Goal: Find specific page/section: Find specific page/section

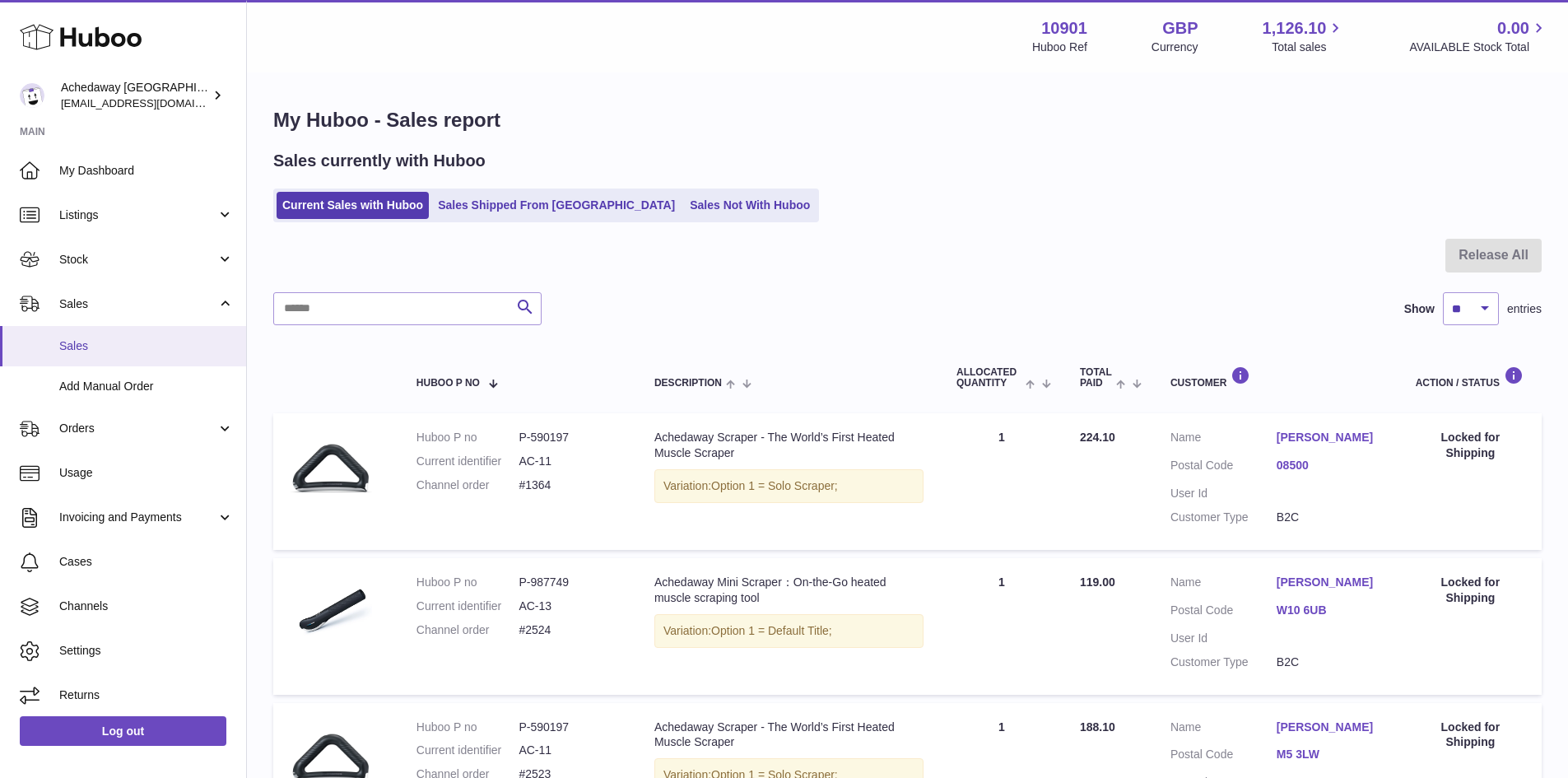
click at [77, 348] on span "Sales" at bounding box center [146, 346] width 174 height 16
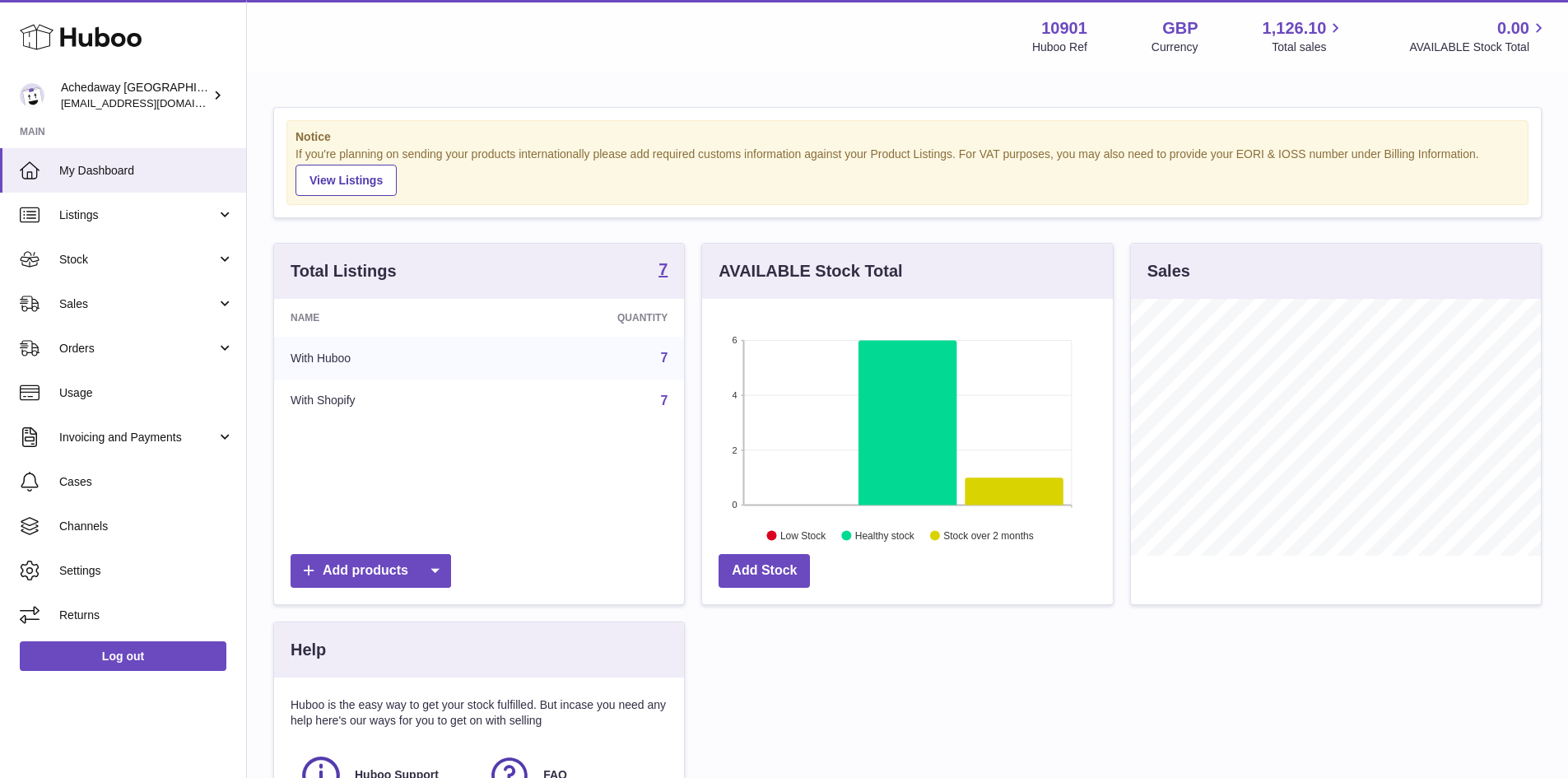
scroll to position [257, 411]
drag, startPoint x: 178, startPoint y: 261, endPoint x: 178, endPoint y: 288, distance: 27.0
click at [178, 261] on span "Stock" at bounding box center [137, 259] width 158 height 16
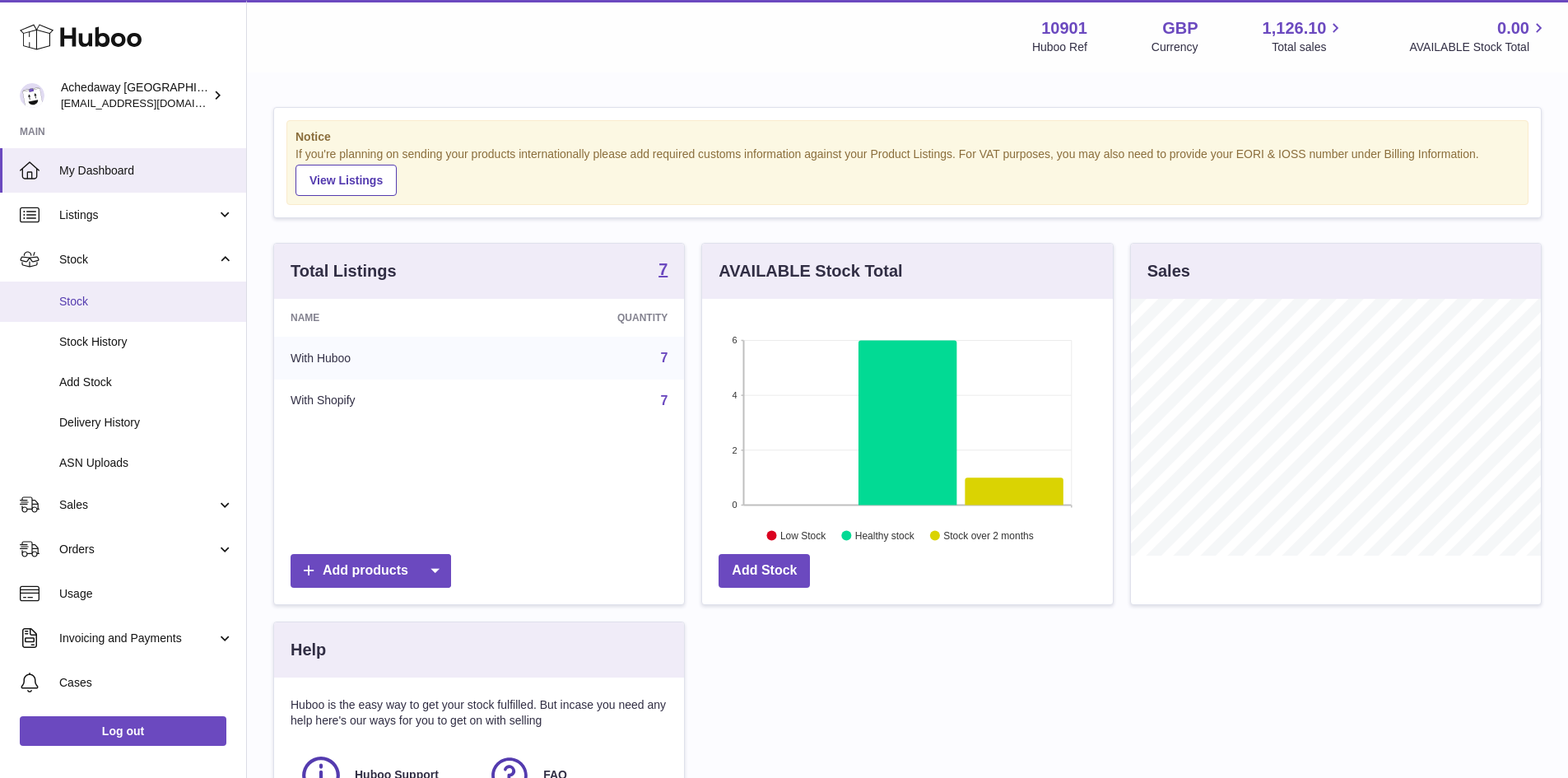
click at [173, 316] on link "Stock" at bounding box center [123, 301] width 246 height 41
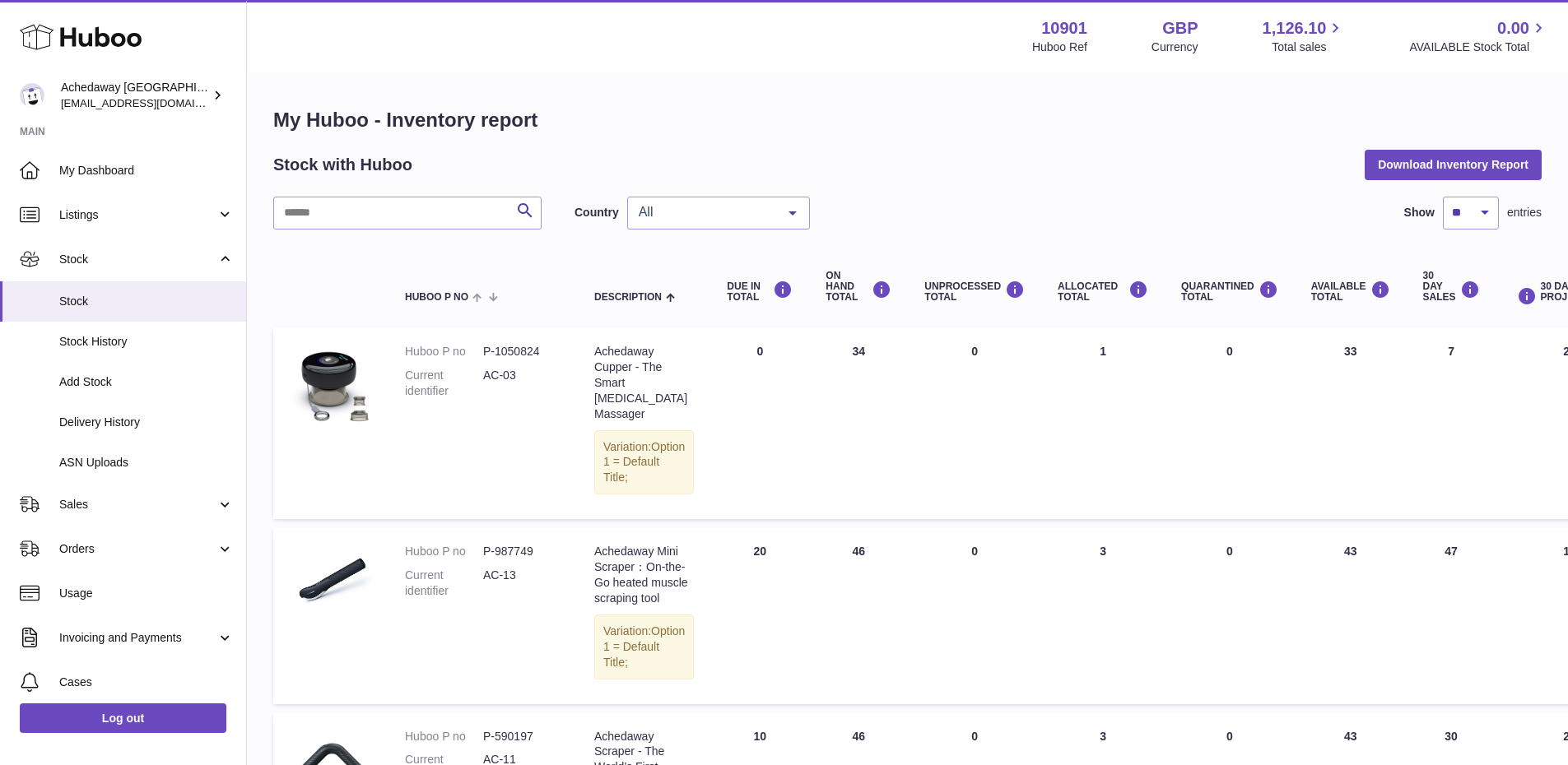
click at [686, 206] on span "All" at bounding box center [705, 212] width 142 height 17
click at [695, 272] on span "GB" at bounding box center [718, 279] width 181 height 33
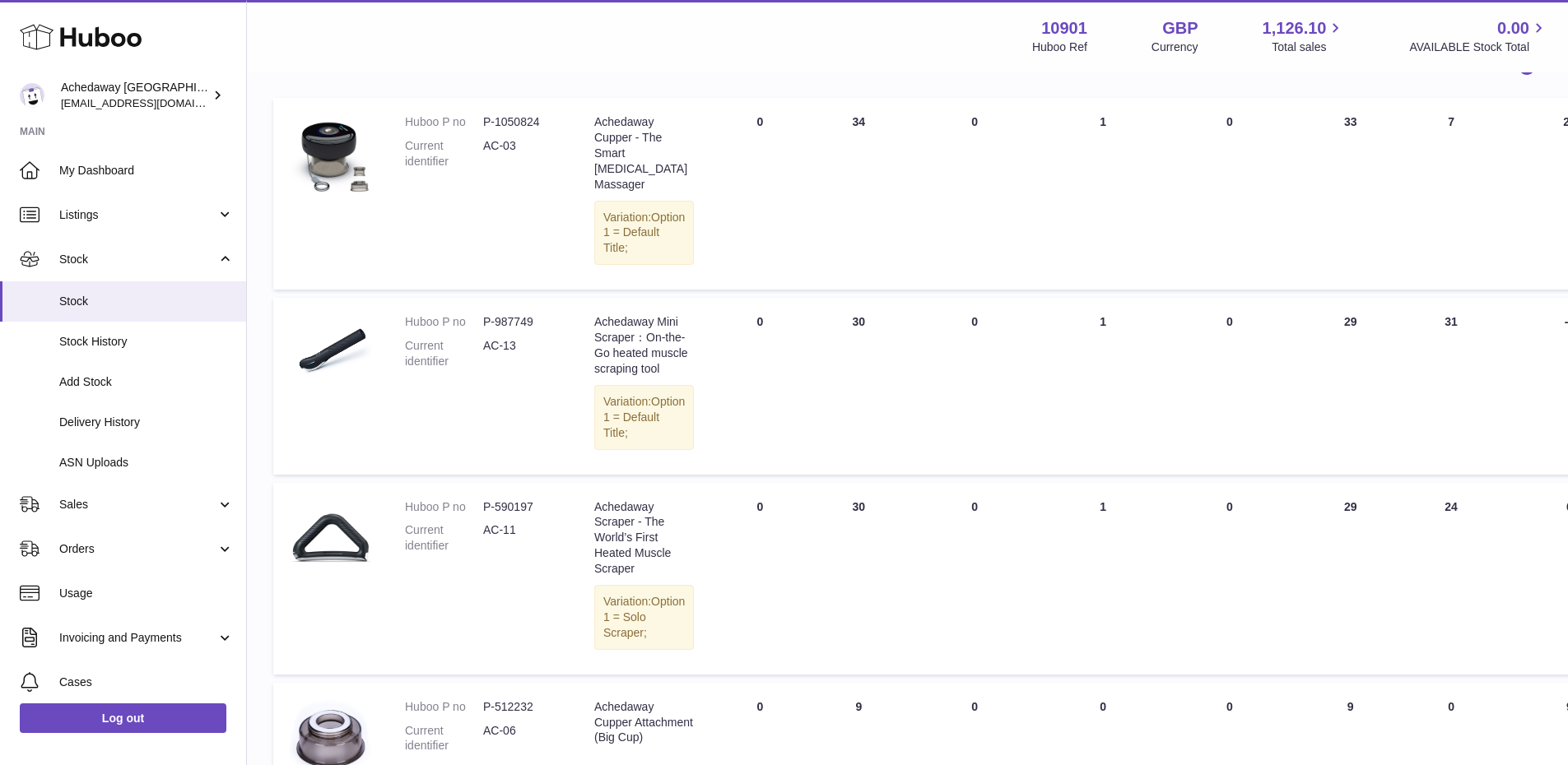
scroll to position [247, 0]
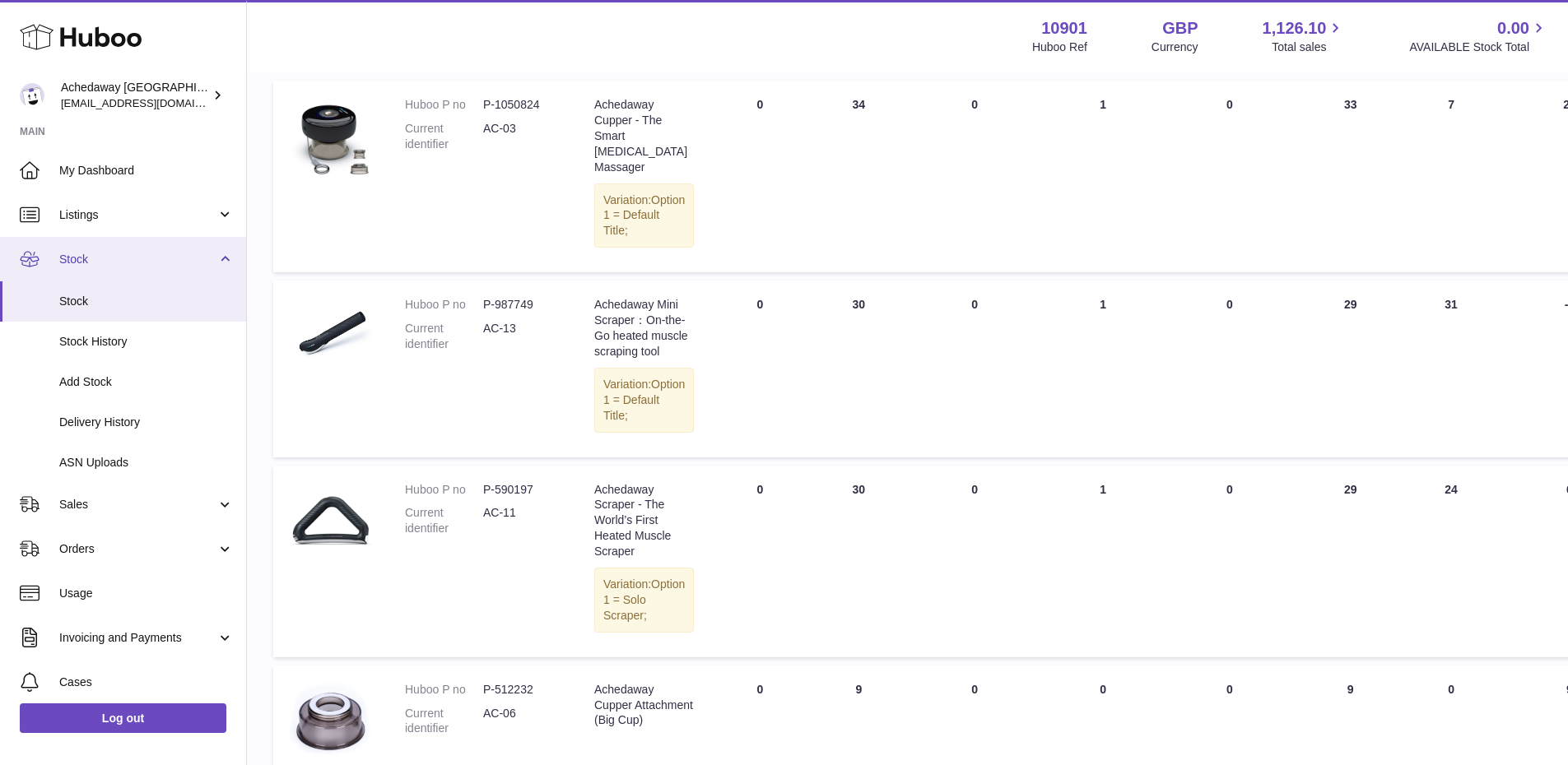
click at [172, 265] on span "Stock" at bounding box center [137, 259] width 158 height 16
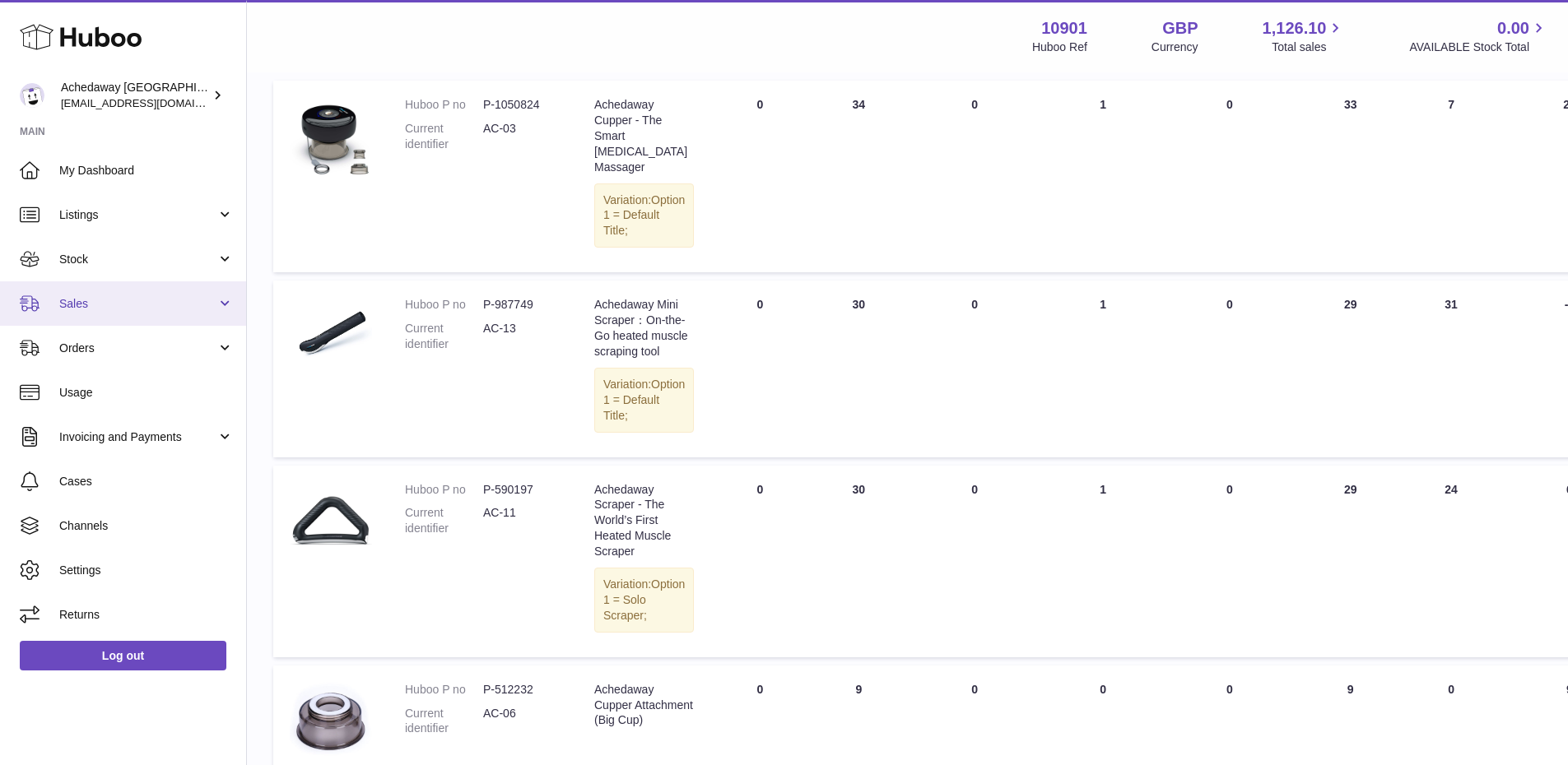
click at [185, 307] on span "Sales" at bounding box center [137, 303] width 158 height 16
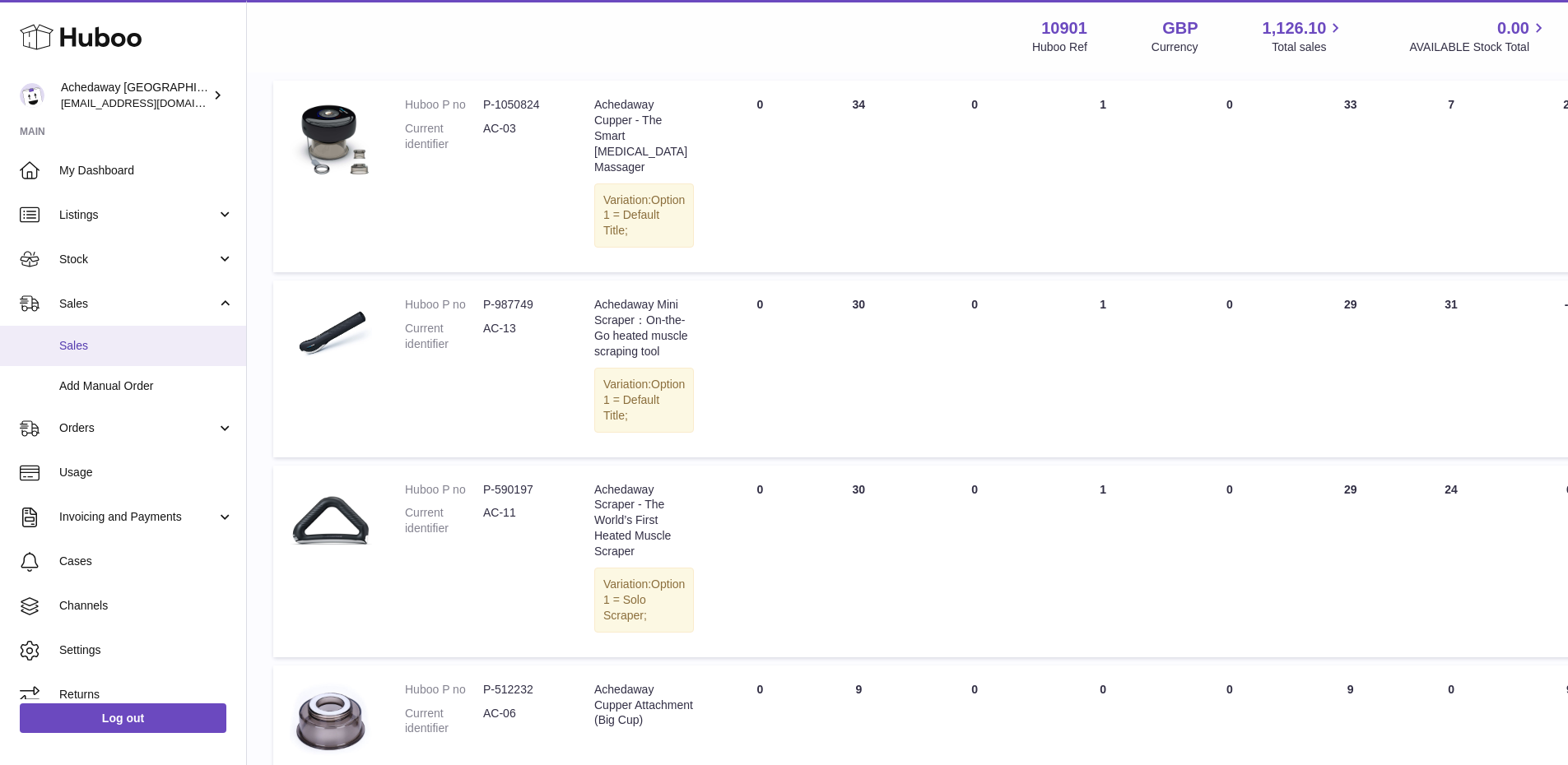
click at [182, 349] on span "Sales" at bounding box center [146, 346] width 174 height 16
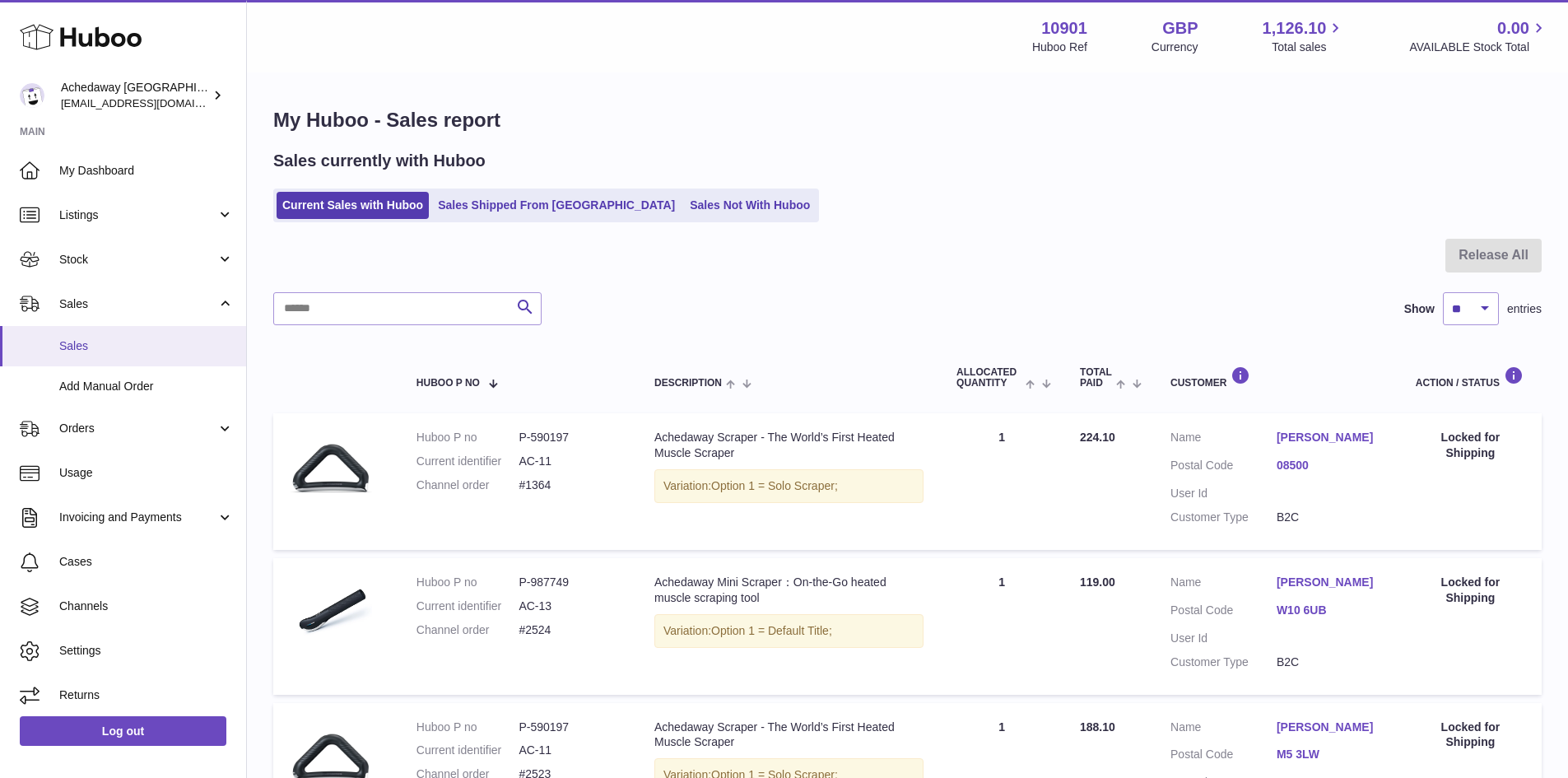
click at [51, 341] on link "Sales" at bounding box center [123, 347] width 246 height 41
click at [119, 336] on link "Sales" at bounding box center [123, 347] width 246 height 41
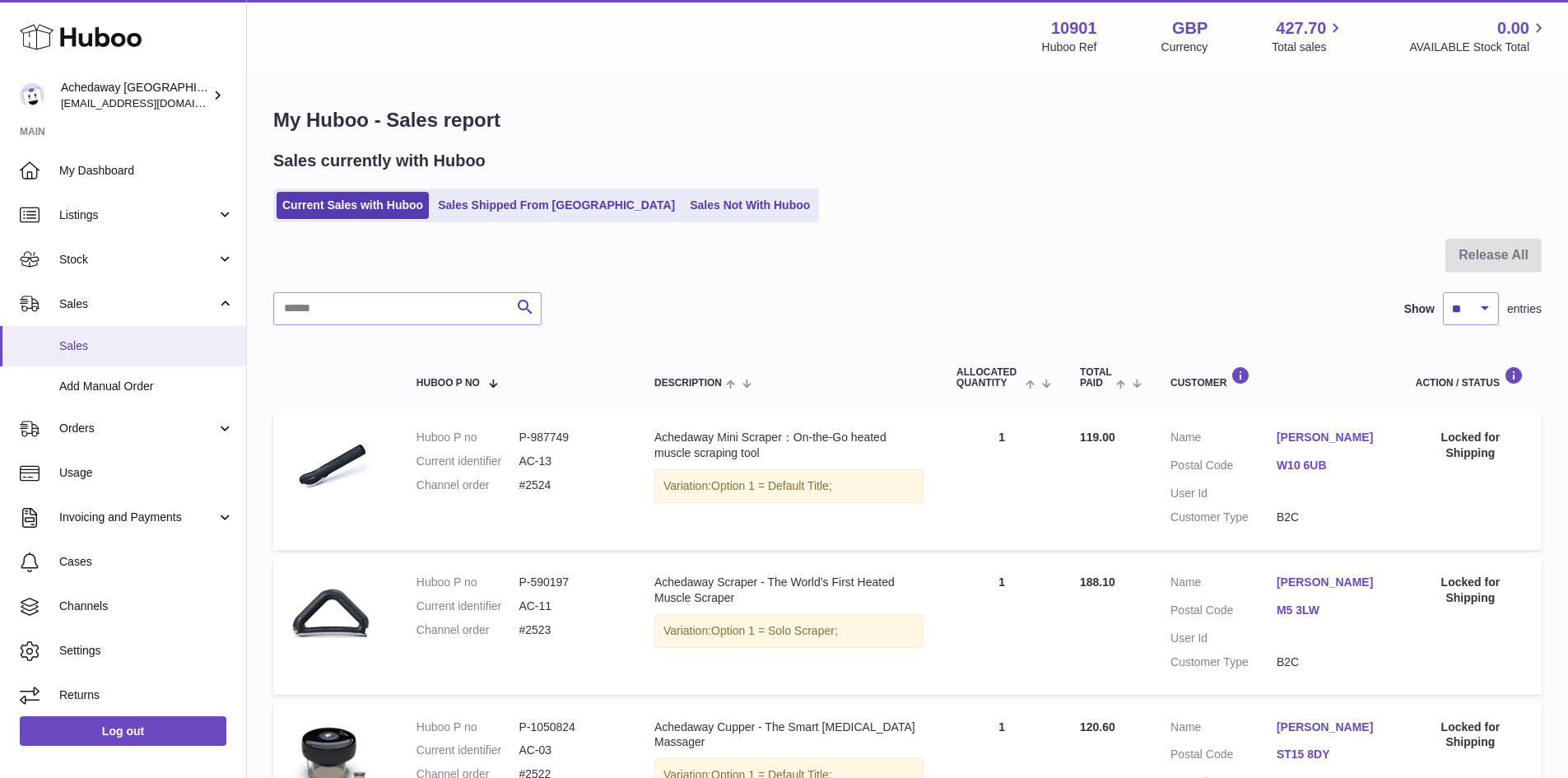
click at [165, 346] on span "Sales" at bounding box center [146, 346] width 174 height 16
click at [157, 336] on link "Sales" at bounding box center [123, 347] width 246 height 41
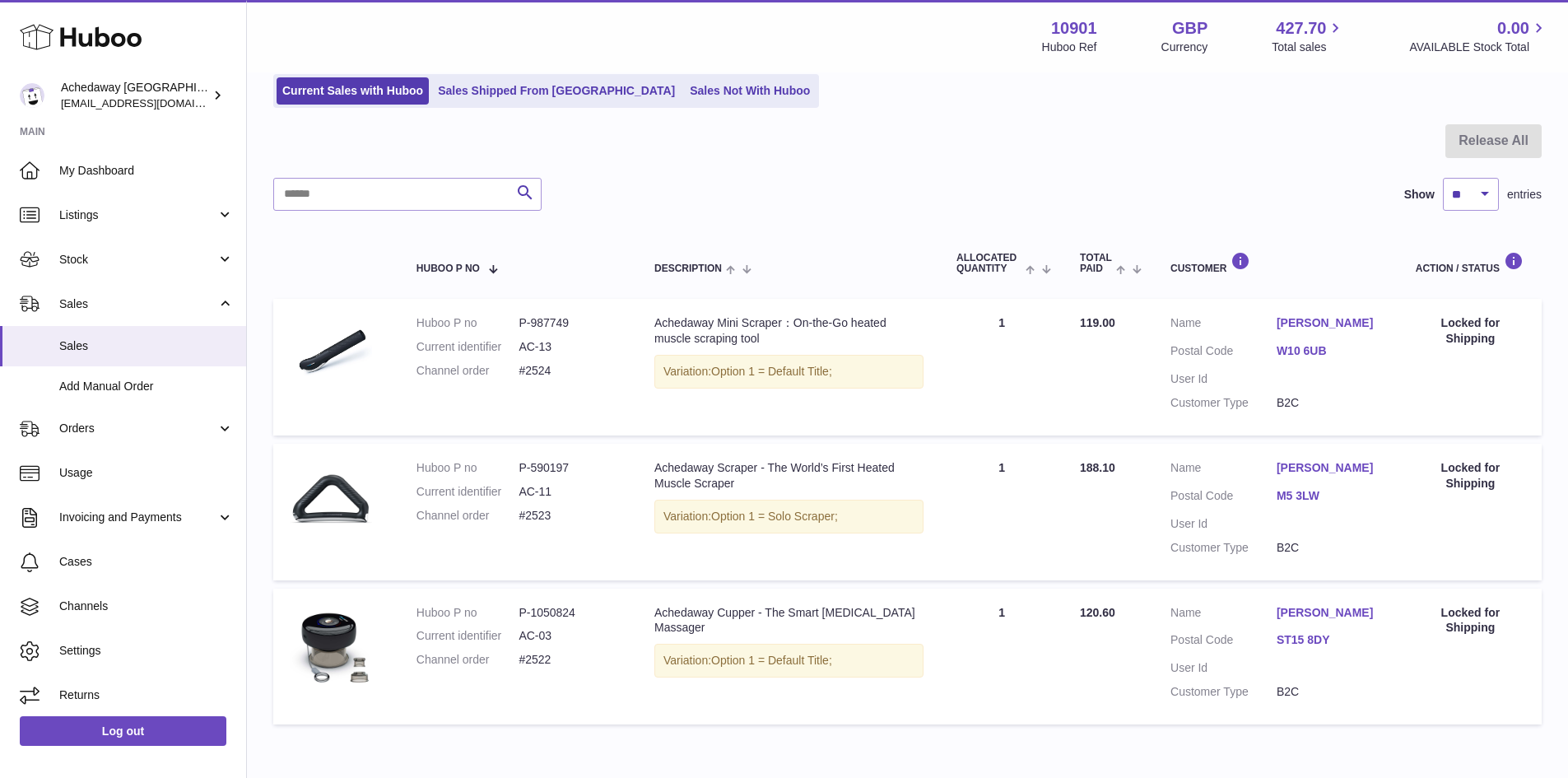
scroll to position [199, 0]
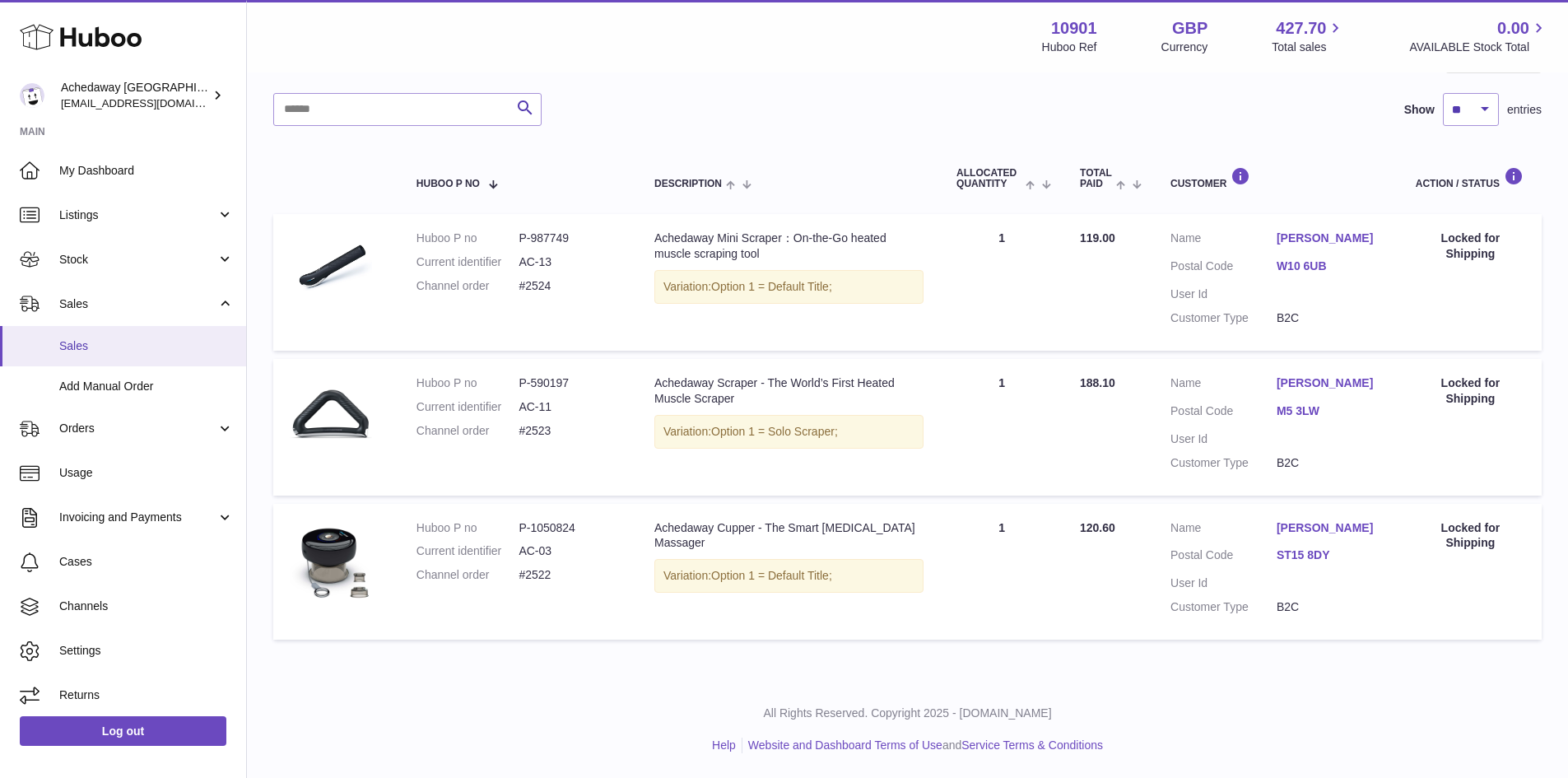
click at [135, 357] on link "Sales" at bounding box center [123, 347] width 246 height 41
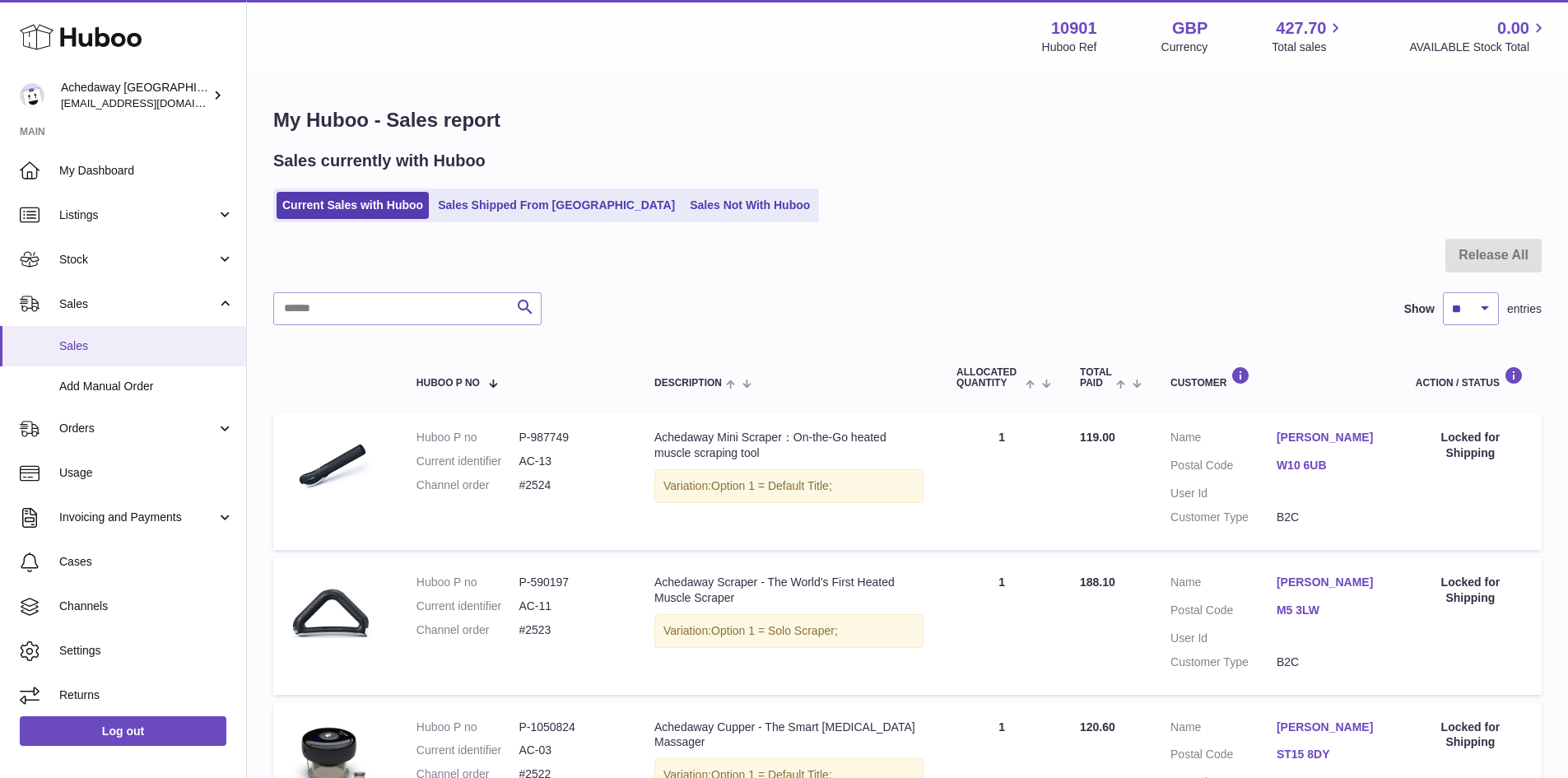
click at [71, 341] on span "Sales" at bounding box center [146, 346] width 174 height 16
click at [151, 344] on span "Sales" at bounding box center [146, 346] width 174 height 16
click at [106, 338] on span "Sales" at bounding box center [146, 346] width 174 height 16
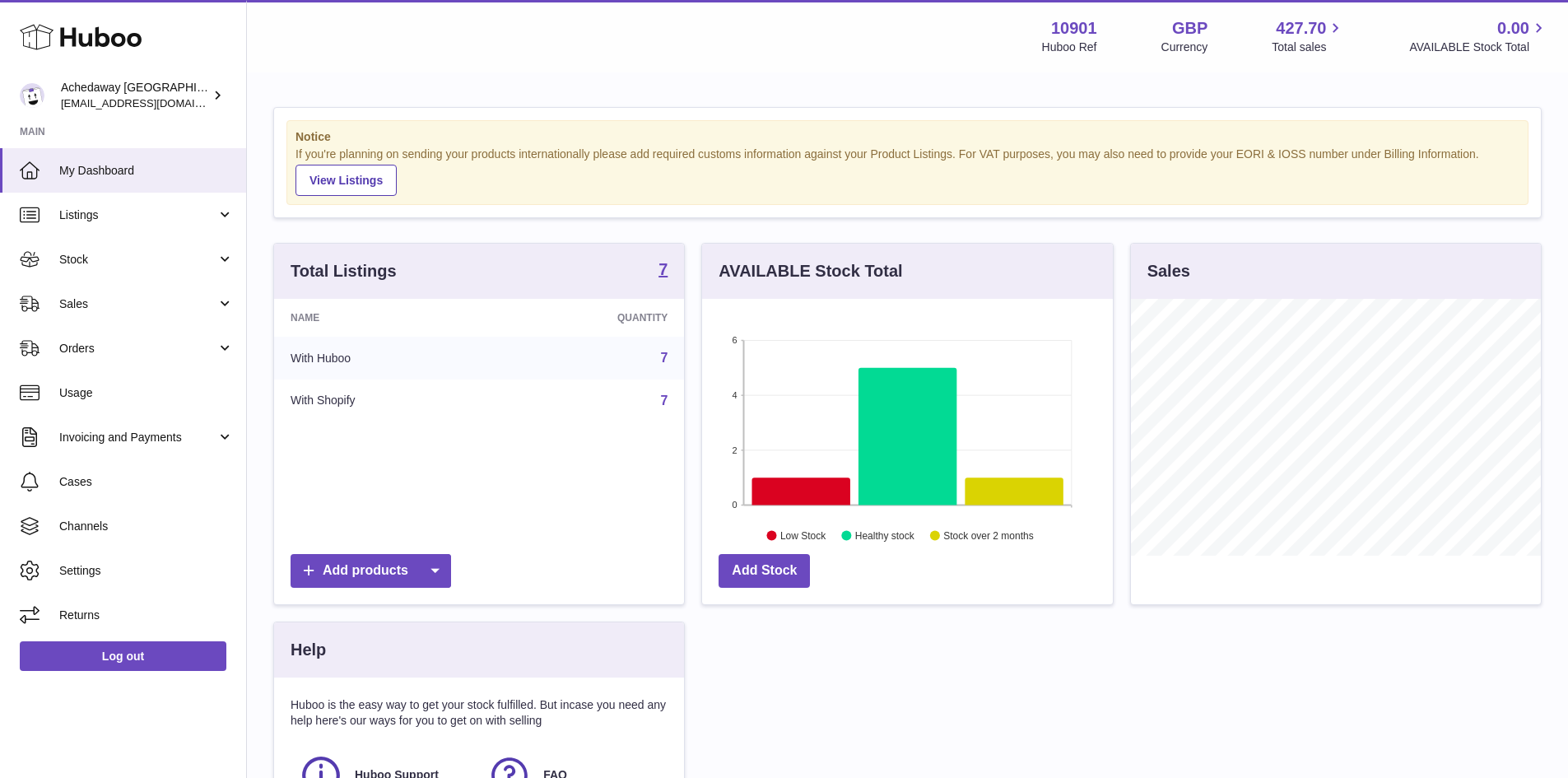
scroll to position [257, 411]
click at [183, 301] on span "Sales" at bounding box center [137, 303] width 158 height 16
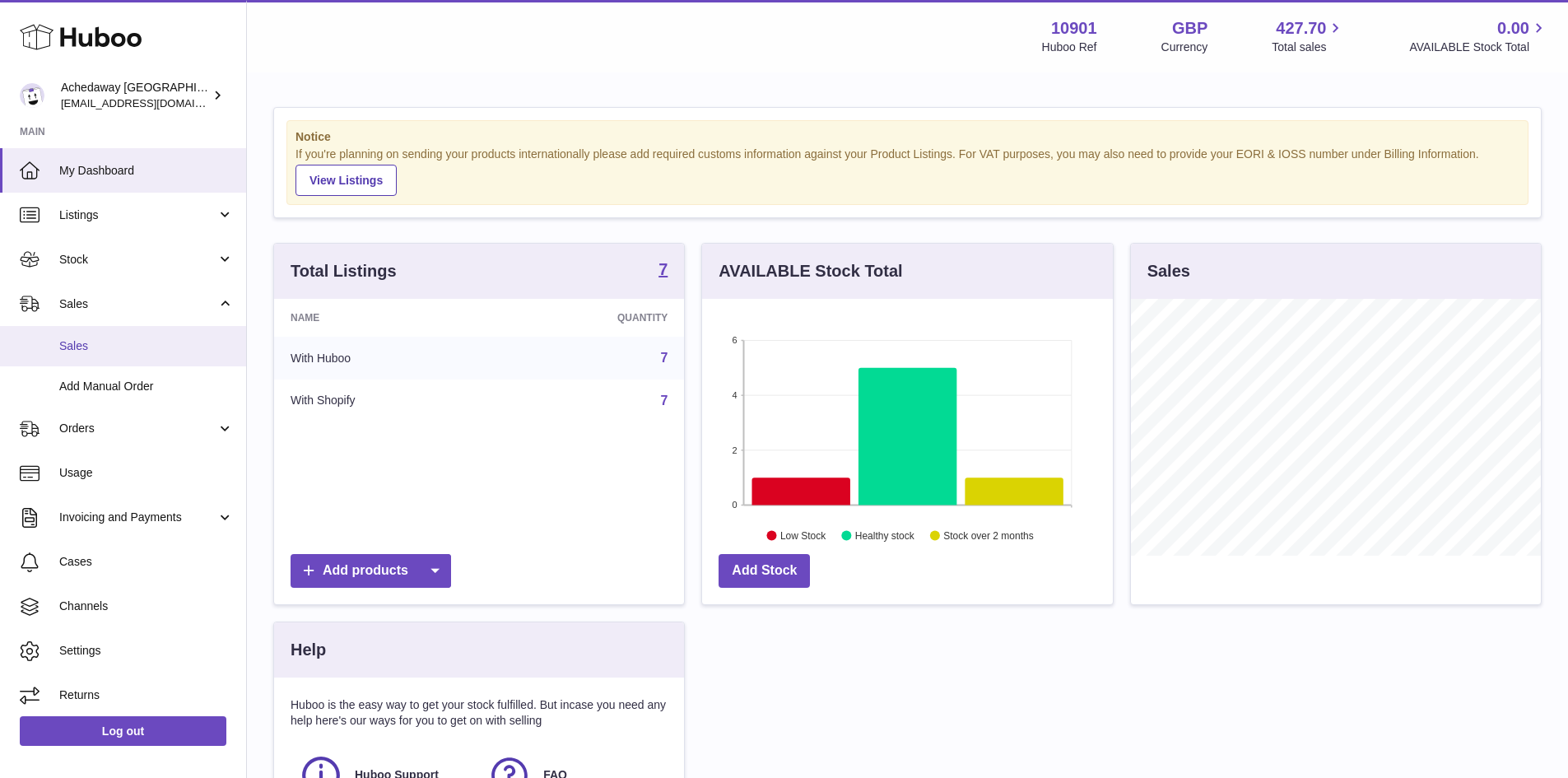
click at [185, 334] on link "Sales" at bounding box center [123, 347] width 246 height 41
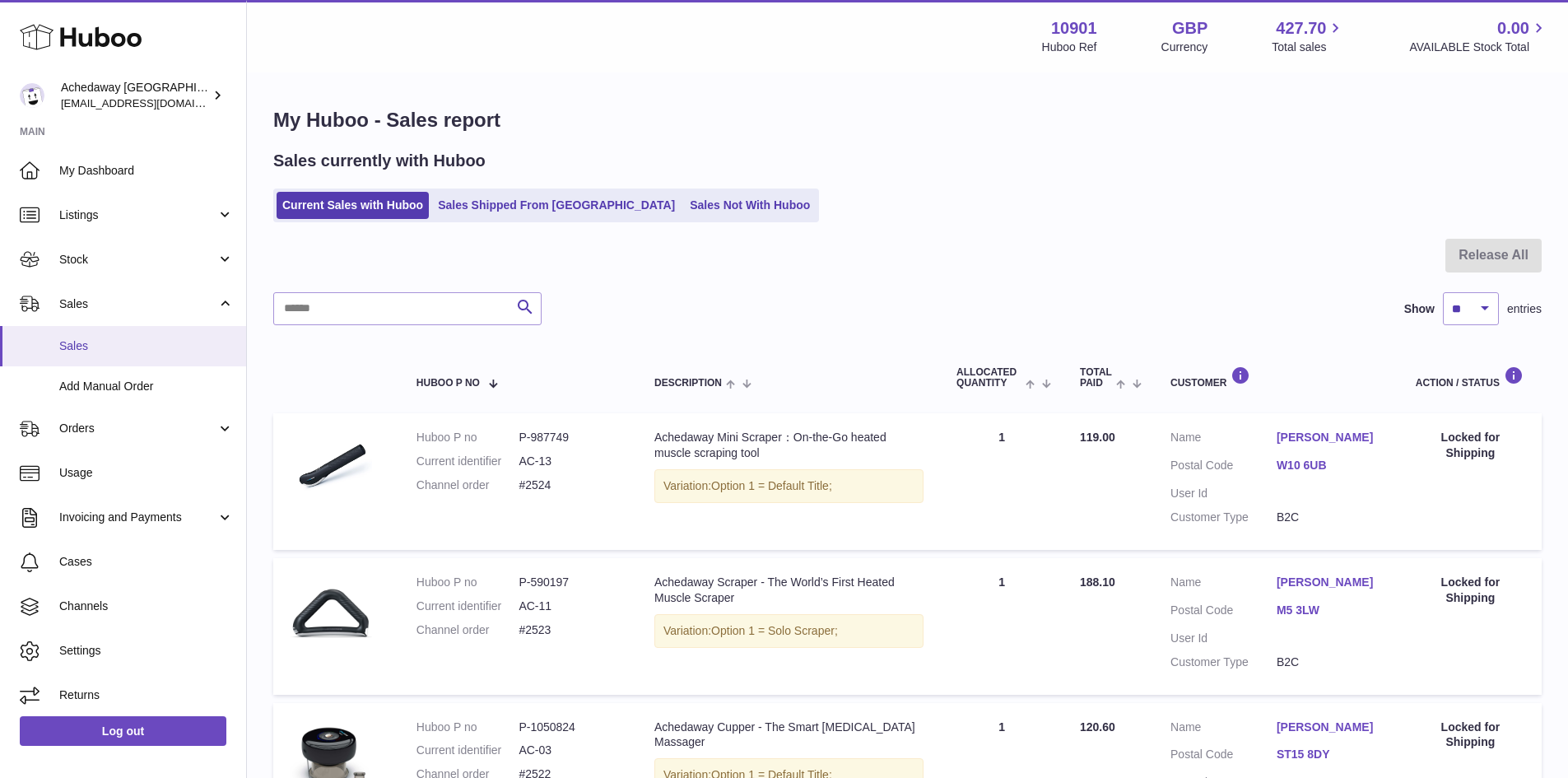
click at [165, 338] on span "Sales" at bounding box center [146, 346] width 174 height 16
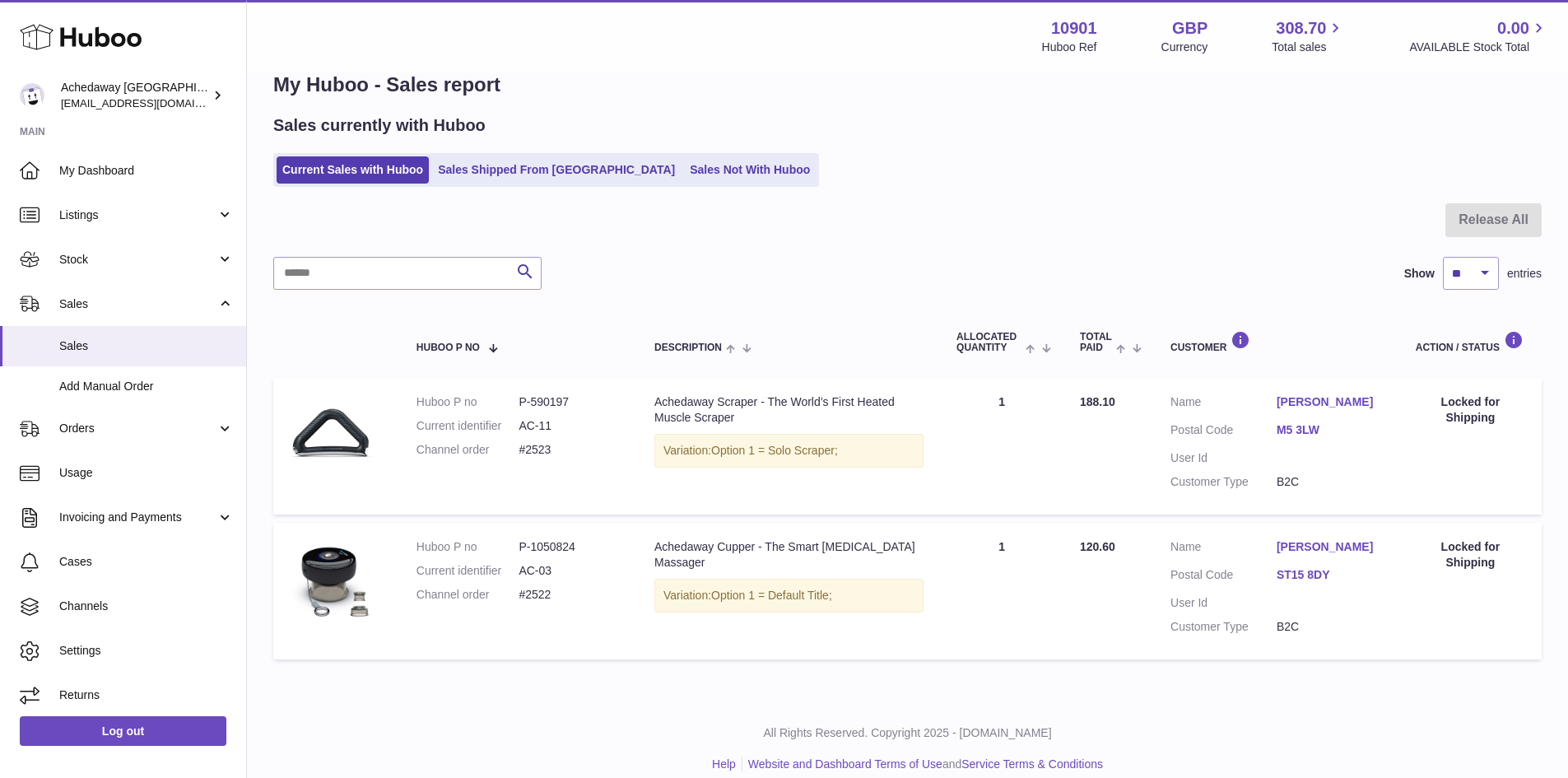
scroll to position [54, 0]
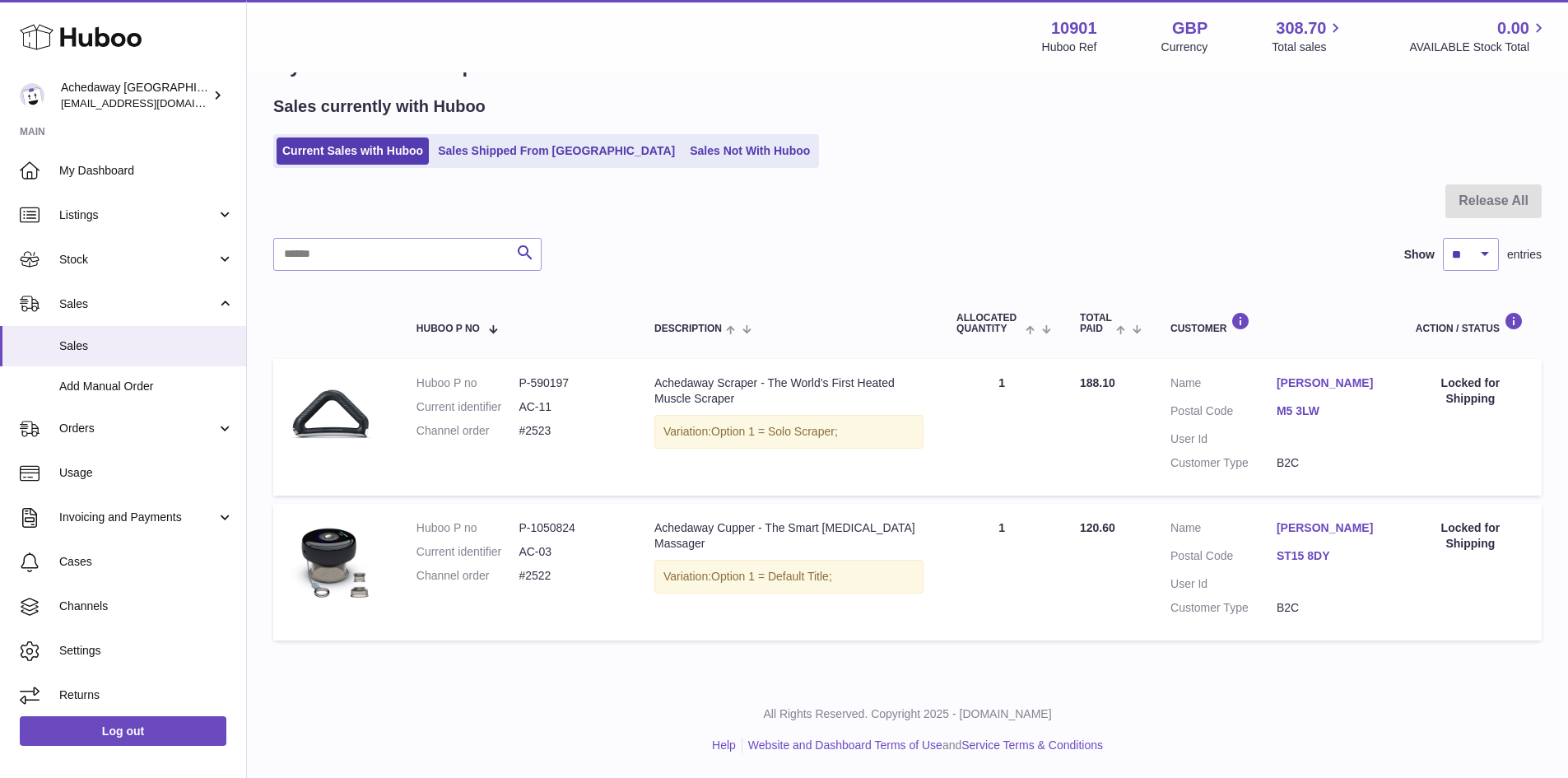
click at [713, 166] on ul "Current Sales with Huboo Sales Shipped From Huboo Sales Not With Huboo" at bounding box center [546, 151] width 546 height 34
click at [705, 160] on link "Sales Not With Huboo" at bounding box center [749, 150] width 132 height 27
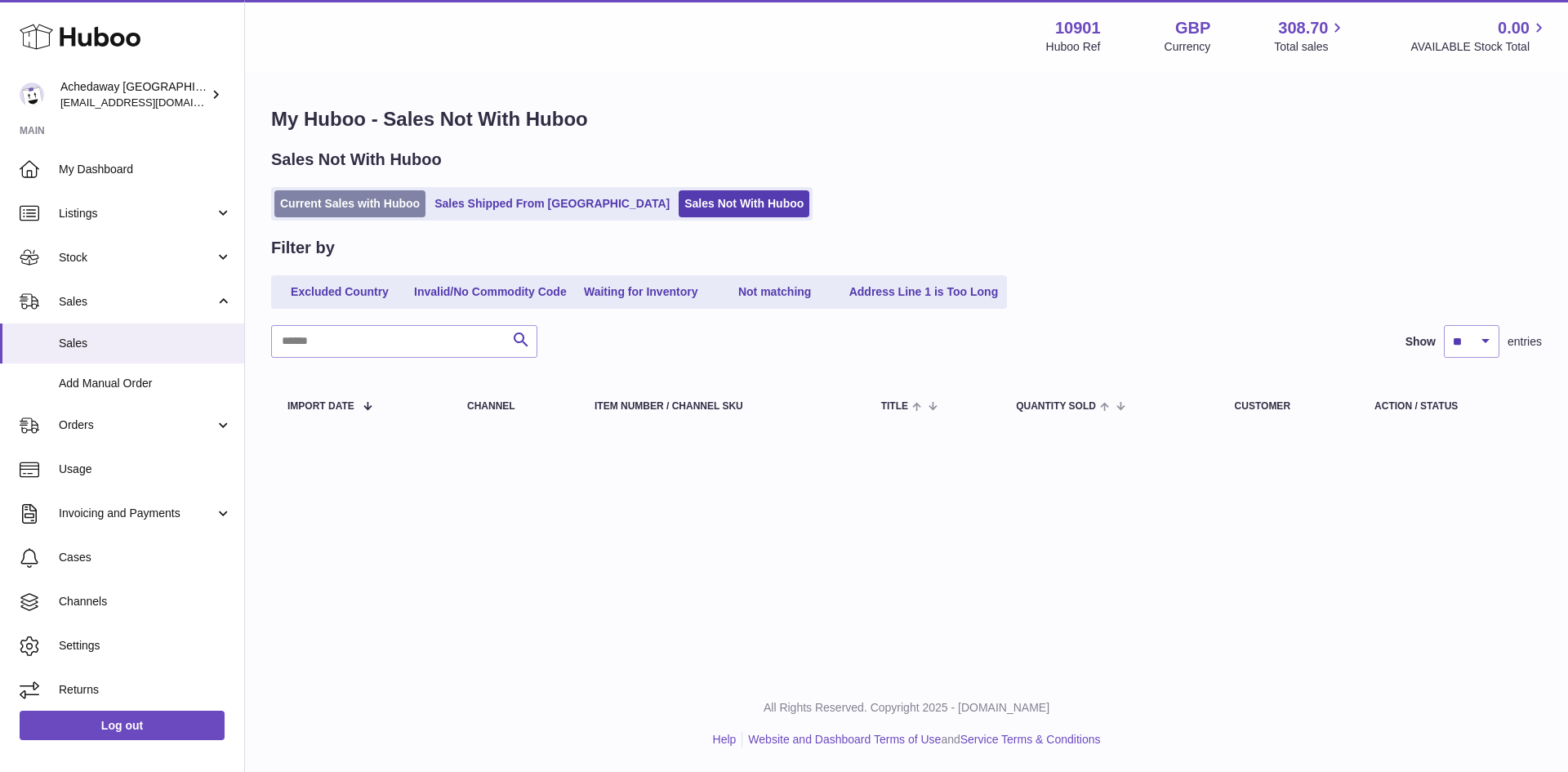
click at [408, 209] on link "Current Sales with Huboo" at bounding box center [349, 203] width 151 height 27
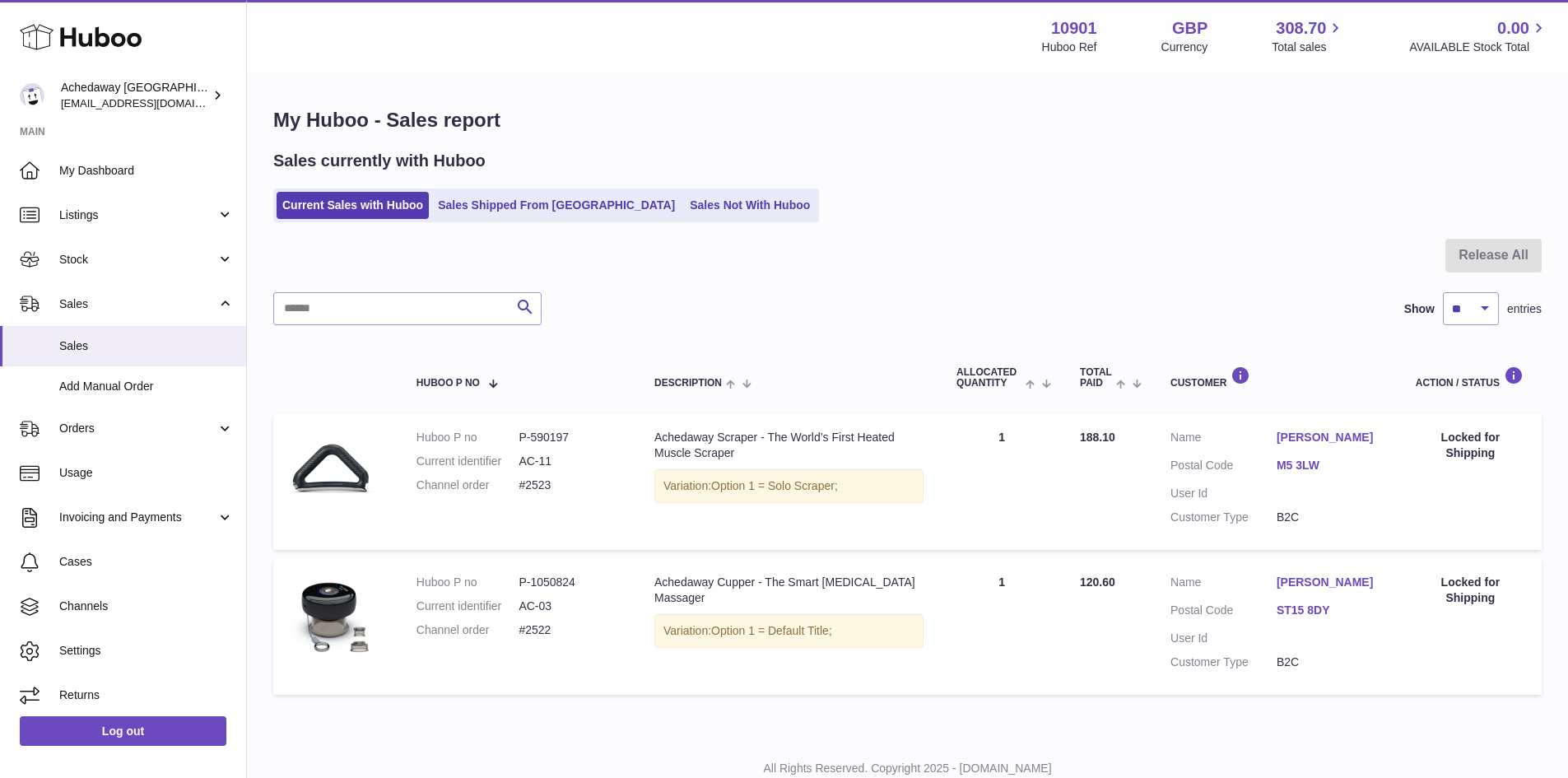
click at [472, 200] on link "Sales Shipped From [GEOGRAPHIC_DATA]" at bounding box center [557, 205] width 249 height 27
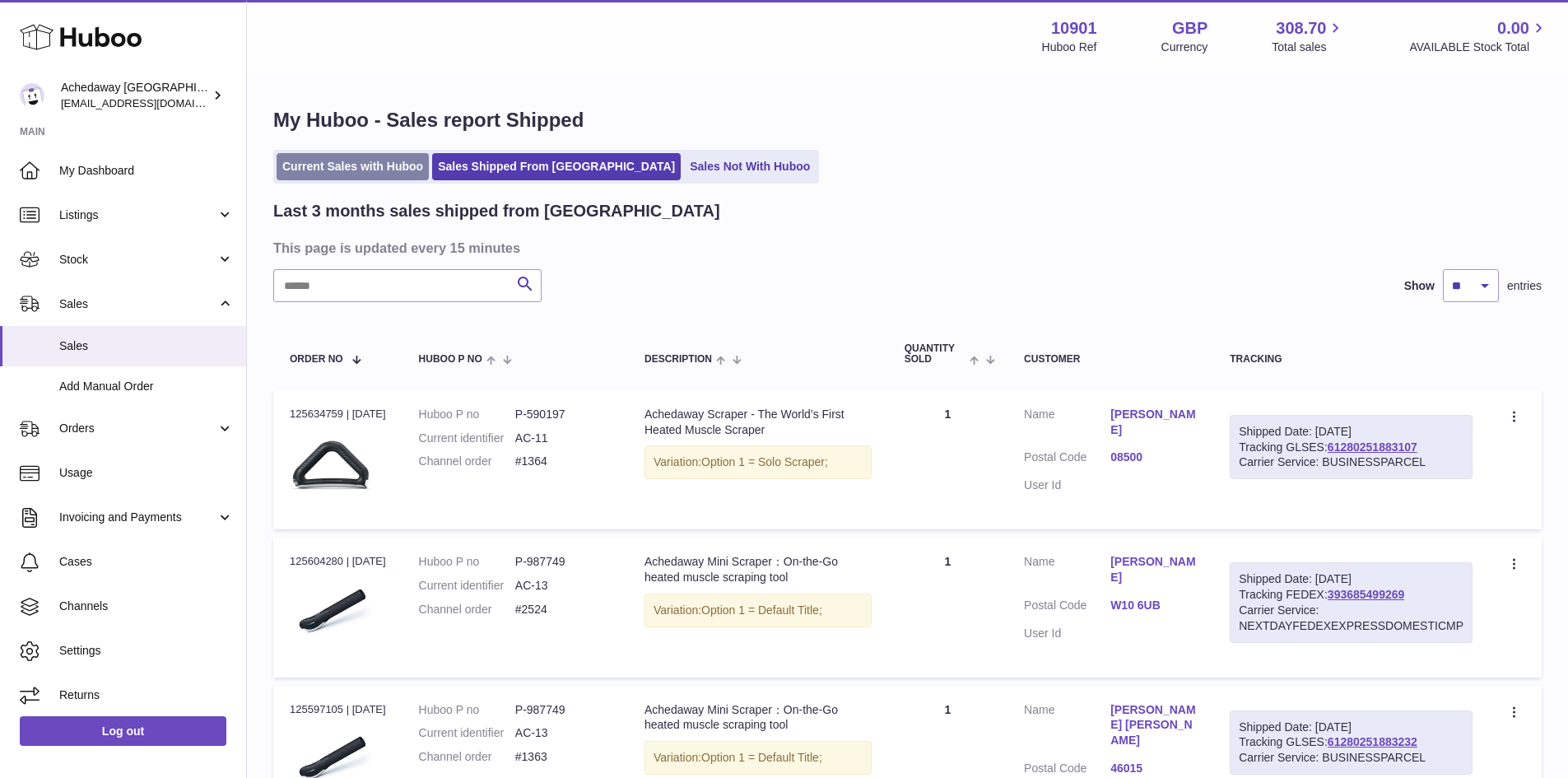
click at [378, 165] on link "Current Sales with Huboo" at bounding box center [352, 166] width 152 height 27
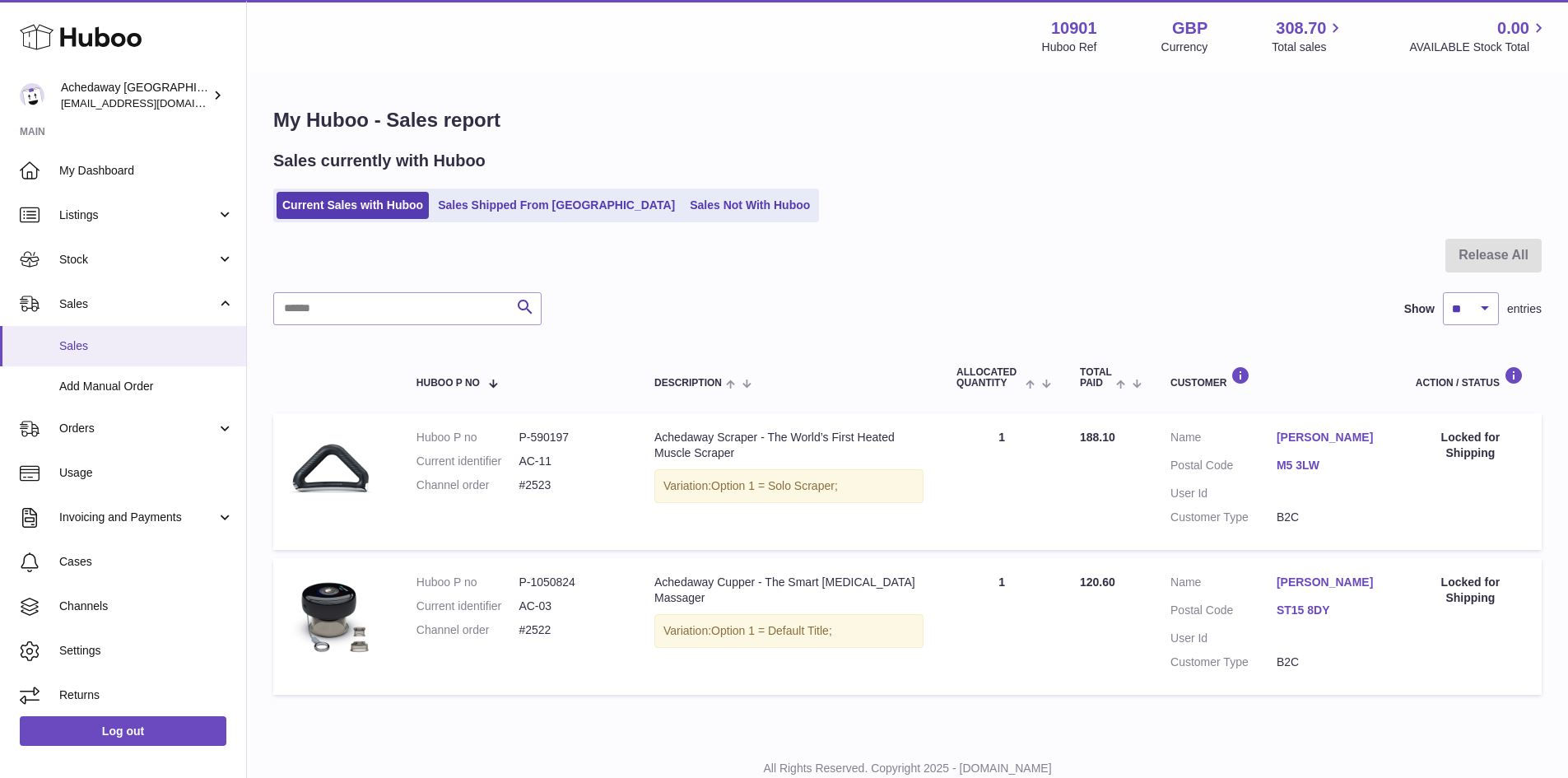
click at [117, 349] on span "Sales" at bounding box center [146, 346] width 174 height 16
